Goal: Obtain resource: Obtain resource

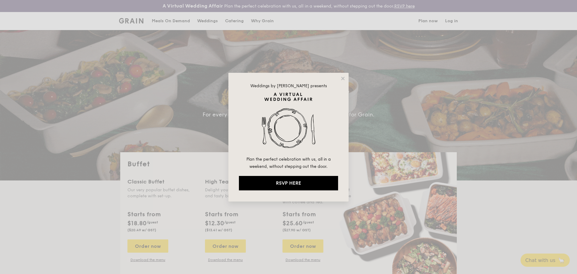
select select
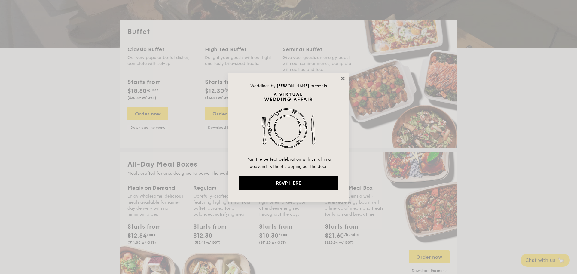
click at [341, 78] on icon at bounding box center [342, 78] width 5 height 5
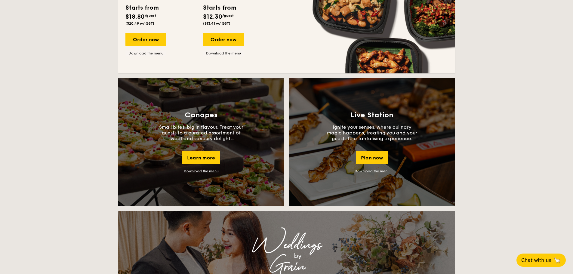
scroll to position [463, 0]
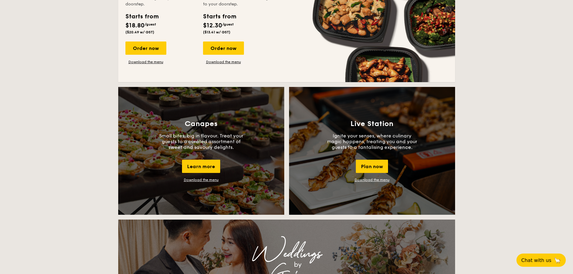
click at [197, 181] on link "Download the menu" at bounding box center [201, 180] width 35 height 4
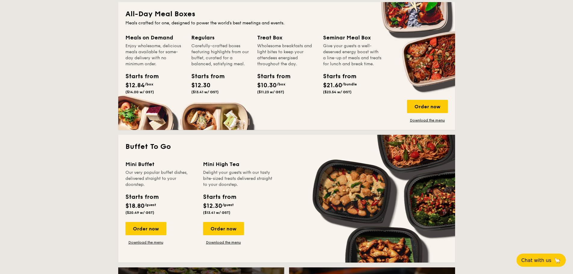
scroll to position [253, 0]
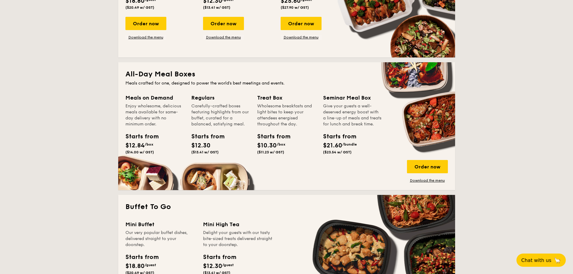
scroll to position [192, 0]
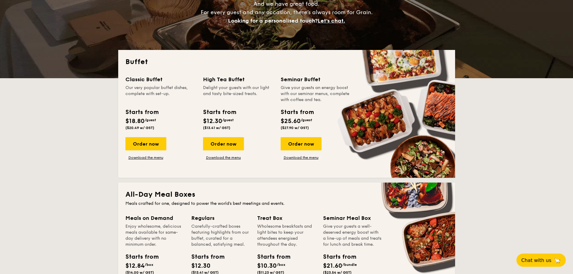
scroll to position [72, 0]
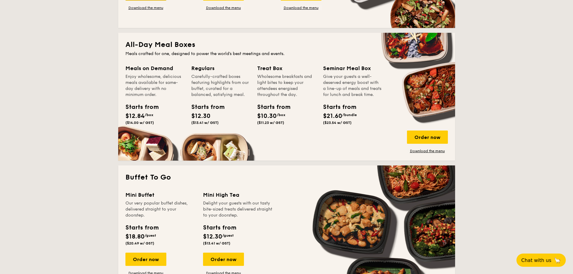
scroll to position [253, 0]
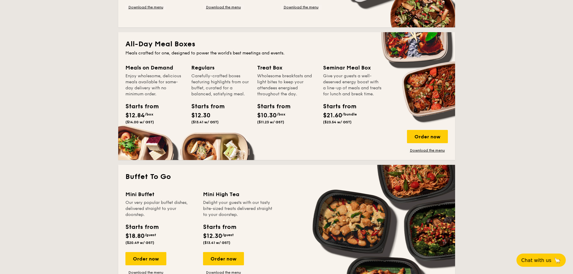
click at [373, 77] on div "Give your guests a well-deserved energy boost with a line-up of meals and treat…" at bounding box center [352, 85] width 59 height 24
click at [357, 88] on div "Give your guests a well-deserved energy boost with a line-up of meals and treat…" at bounding box center [352, 85] width 59 height 24
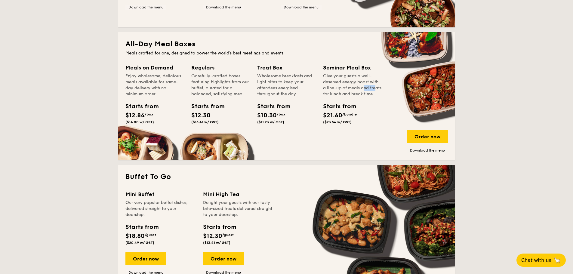
click at [357, 88] on div "Give your guests a well-deserved energy boost with a line-up of meals and treat…" at bounding box center [352, 85] width 59 height 24
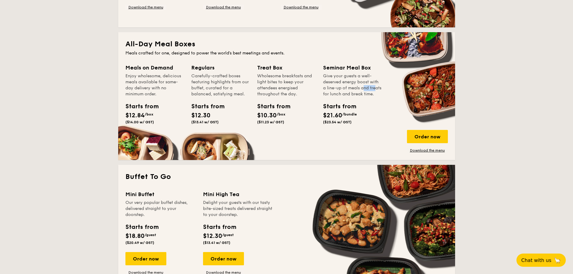
click at [357, 88] on div "Give your guests a well-deserved energy boost with a line-up of meals and treat…" at bounding box center [352, 85] width 59 height 24
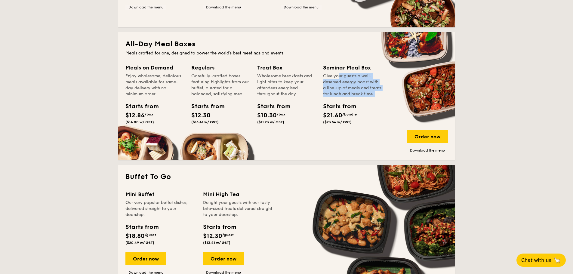
click at [357, 88] on div "Give your guests a well-deserved energy boost with a line-up of meals and treat…" at bounding box center [352, 85] width 59 height 24
click at [428, 150] on link "Download the menu" at bounding box center [427, 150] width 41 height 5
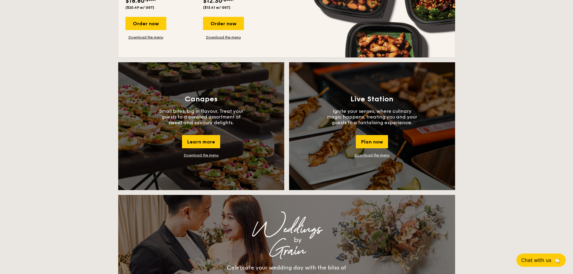
scroll to position [403, 0]
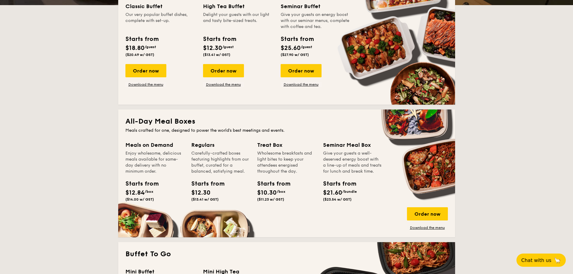
scroll to position [180, 0]
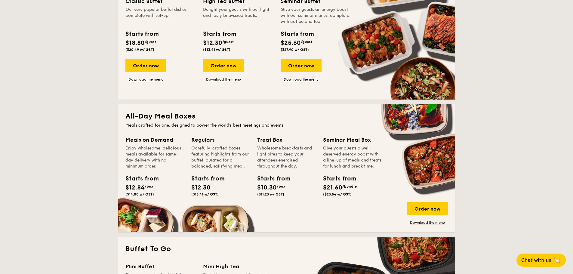
click at [335, 149] on div "Give your guests a well-deserved energy boost with a line-up of meals and treat…" at bounding box center [352, 157] width 59 height 24
click at [272, 150] on div "Wholesome breakfasts and light bites to keep your attendees energised throughou…" at bounding box center [286, 157] width 59 height 24
click at [204, 149] on div "Carefully-crafted boxes featuring highlights from our buffet, curated for a bal…" at bounding box center [220, 157] width 59 height 24
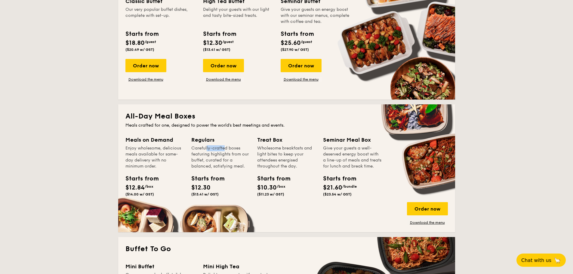
click at [204, 149] on div "Carefully-crafted boxes featuring highlights from our buffet, curated for a bal…" at bounding box center [220, 157] width 59 height 24
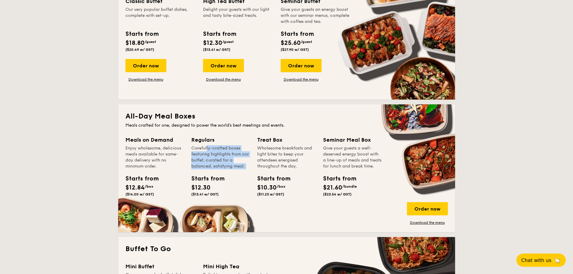
click at [204, 149] on div "Carefully-crafted boxes featuring highlights from our buffet, curated for a bal…" at bounding box center [220, 157] width 59 height 24
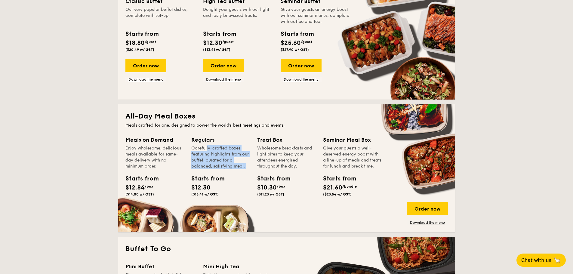
click at [204, 149] on div "Carefully-crafted boxes featuring highlights from our buffet, curated for a bal…" at bounding box center [220, 157] width 59 height 24
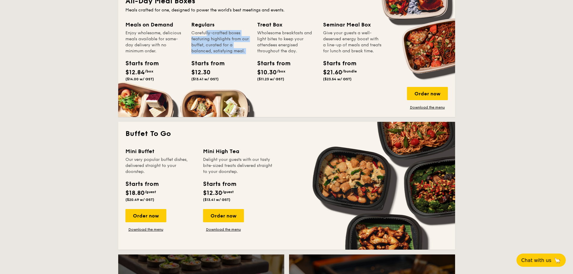
scroll to position [301, 0]
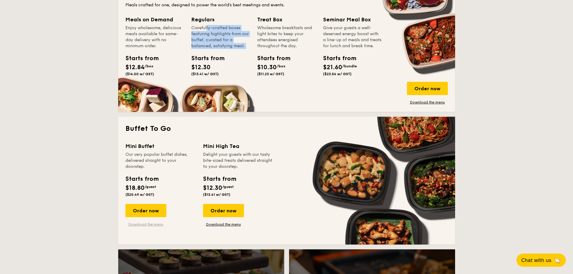
click at [153, 225] on link "Download the menu" at bounding box center [145, 224] width 41 height 5
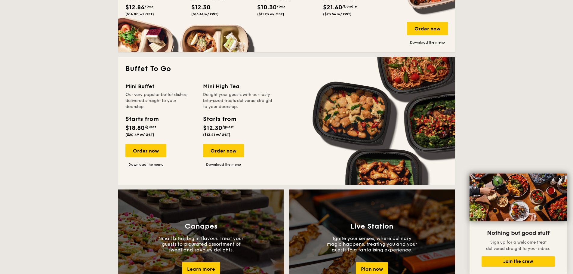
scroll to position [421, 0]
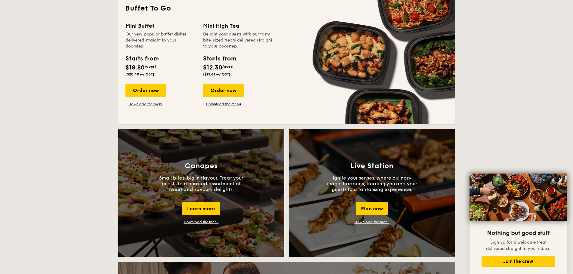
drag, startPoint x: 234, startPoint y: 151, endPoint x: 195, endPoint y: 222, distance: 81.1
click at [195, 222] on link "Download the menu" at bounding box center [201, 222] width 35 height 4
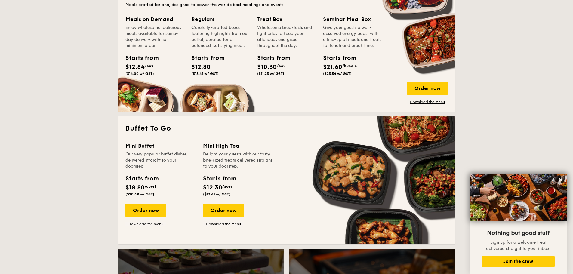
scroll to position [301, 0]
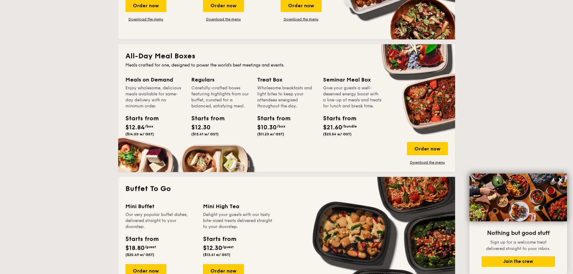
scroll to position [331, 0]
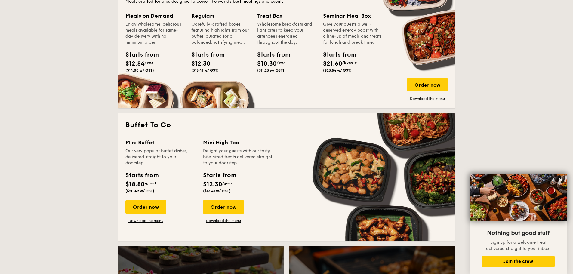
scroll to position [301, 0]
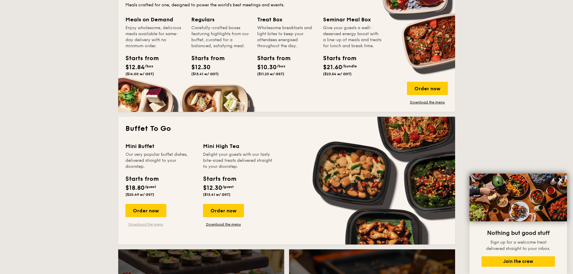
click at [147, 226] on link "Download the menu" at bounding box center [145, 224] width 41 height 5
